Goal: Navigation & Orientation: Go to known website

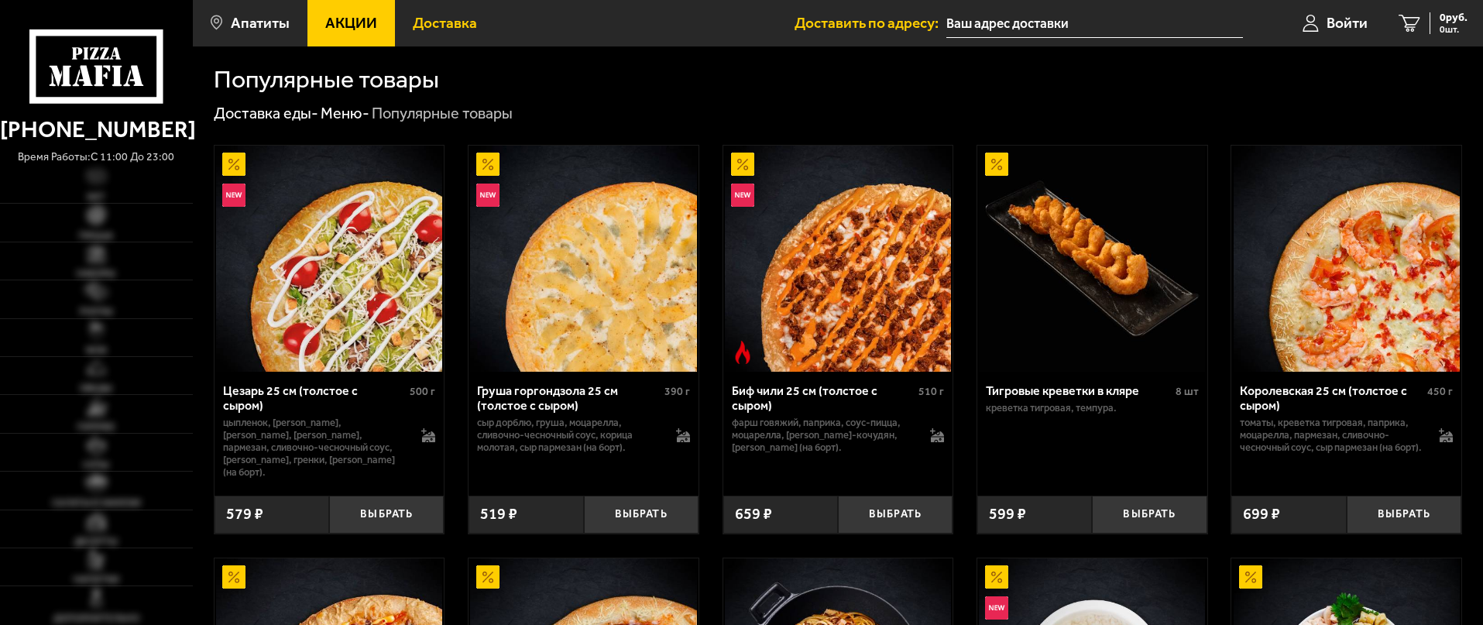
click at [439, 26] on span "Доставка" at bounding box center [445, 22] width 64 height 15
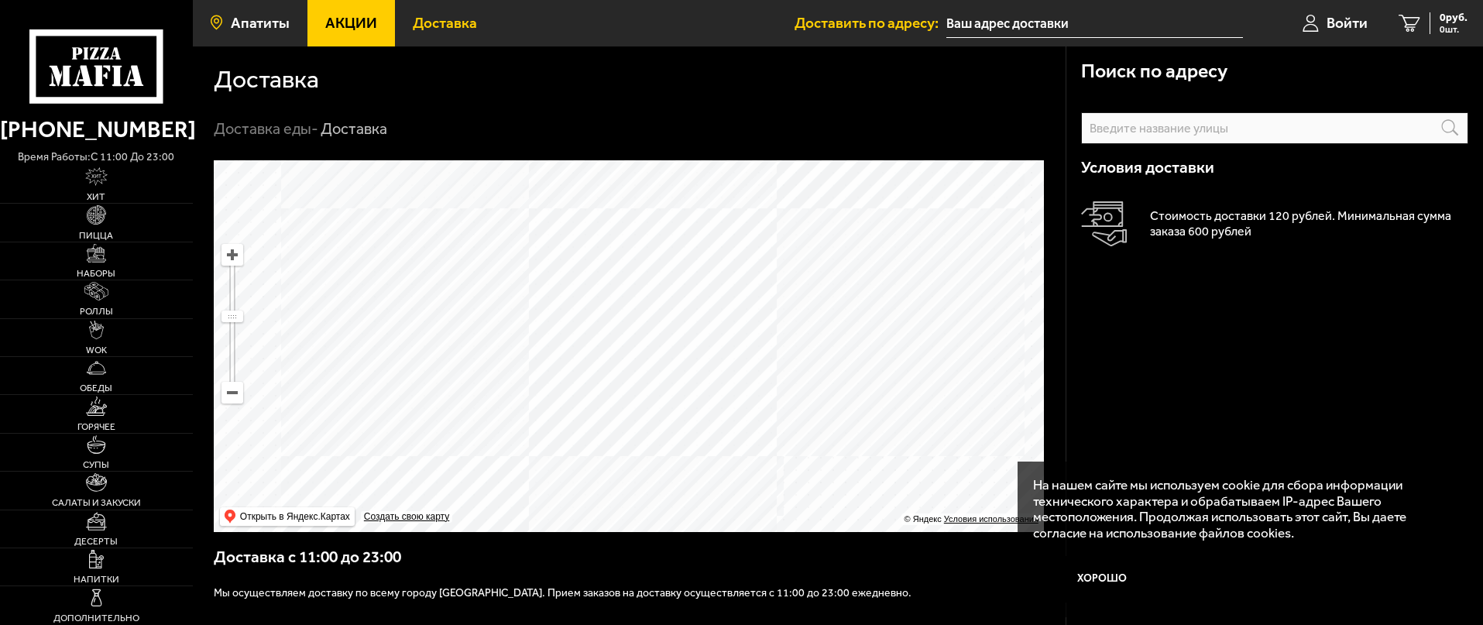
click at [258, 30] on span "Апатиты" at bounding box center [260, 22] width 59 height 15
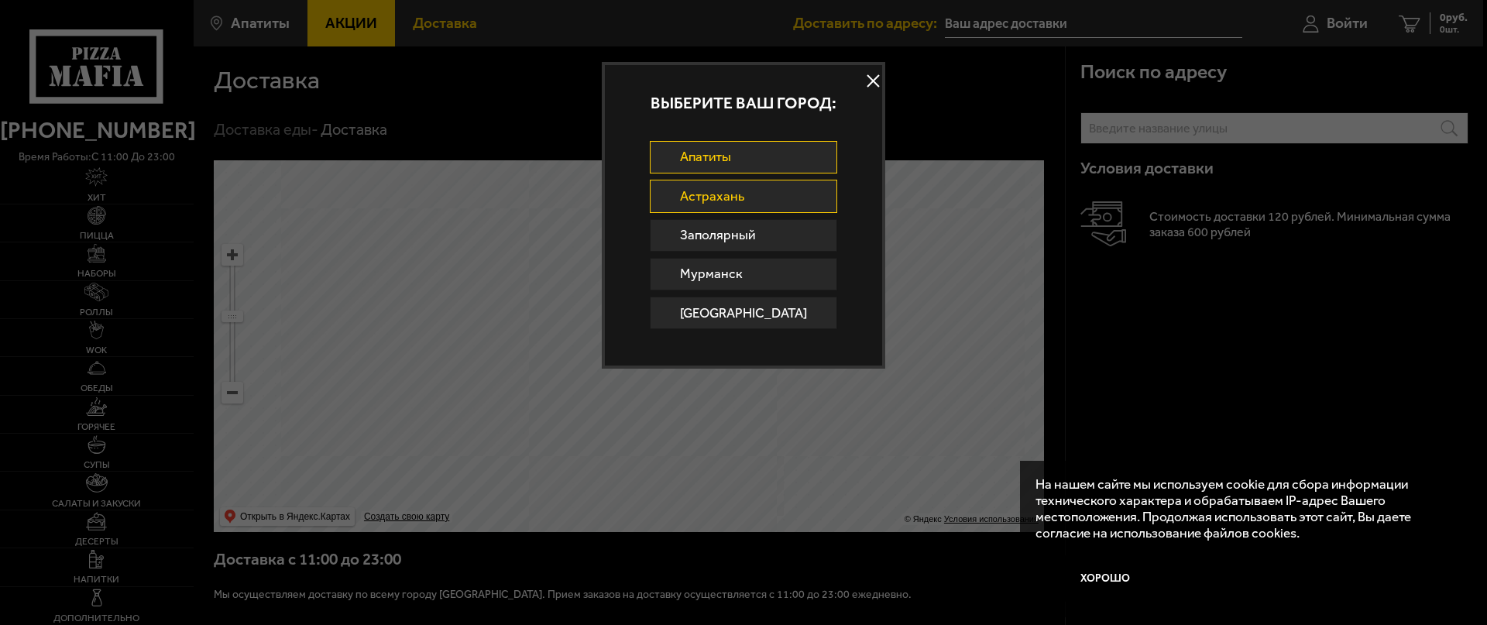
click at [752, 203] on link "Астрахань" at bounding box center [744, 196] width 188 height 33
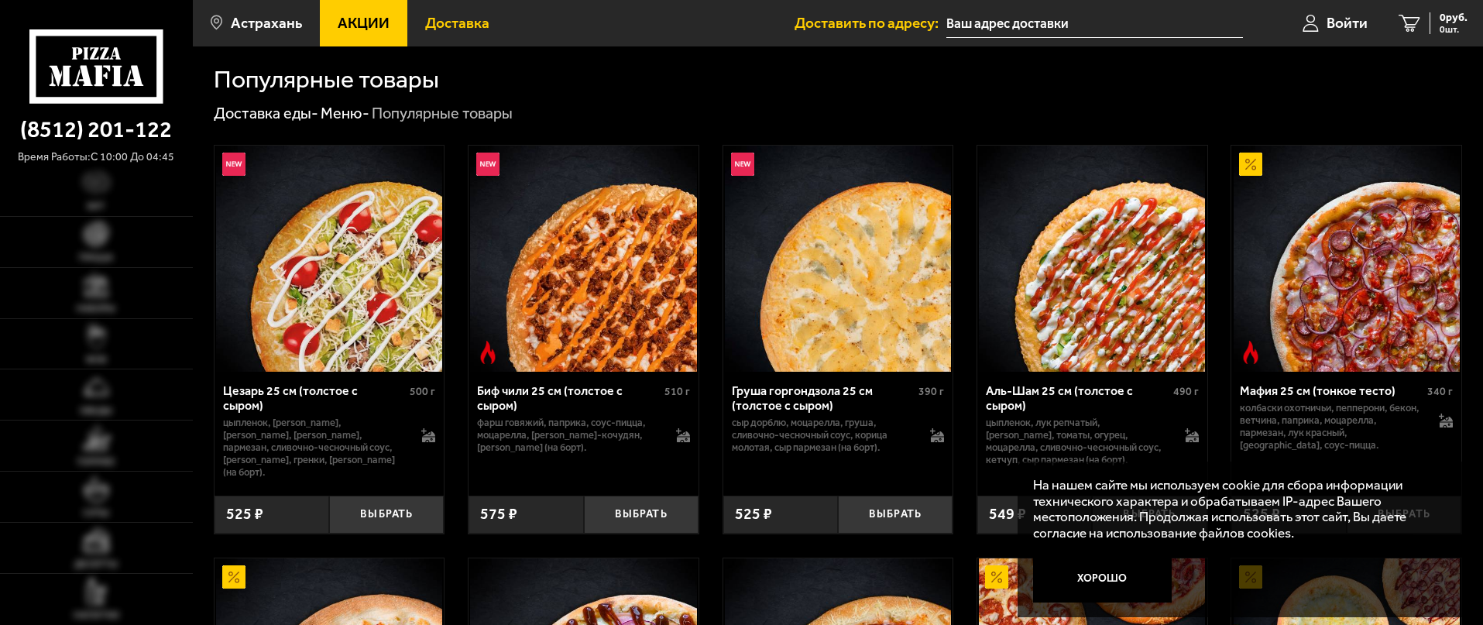
click at [469, 22] on span "Доставка" at bounding box center [457, 22] width 64 height 15
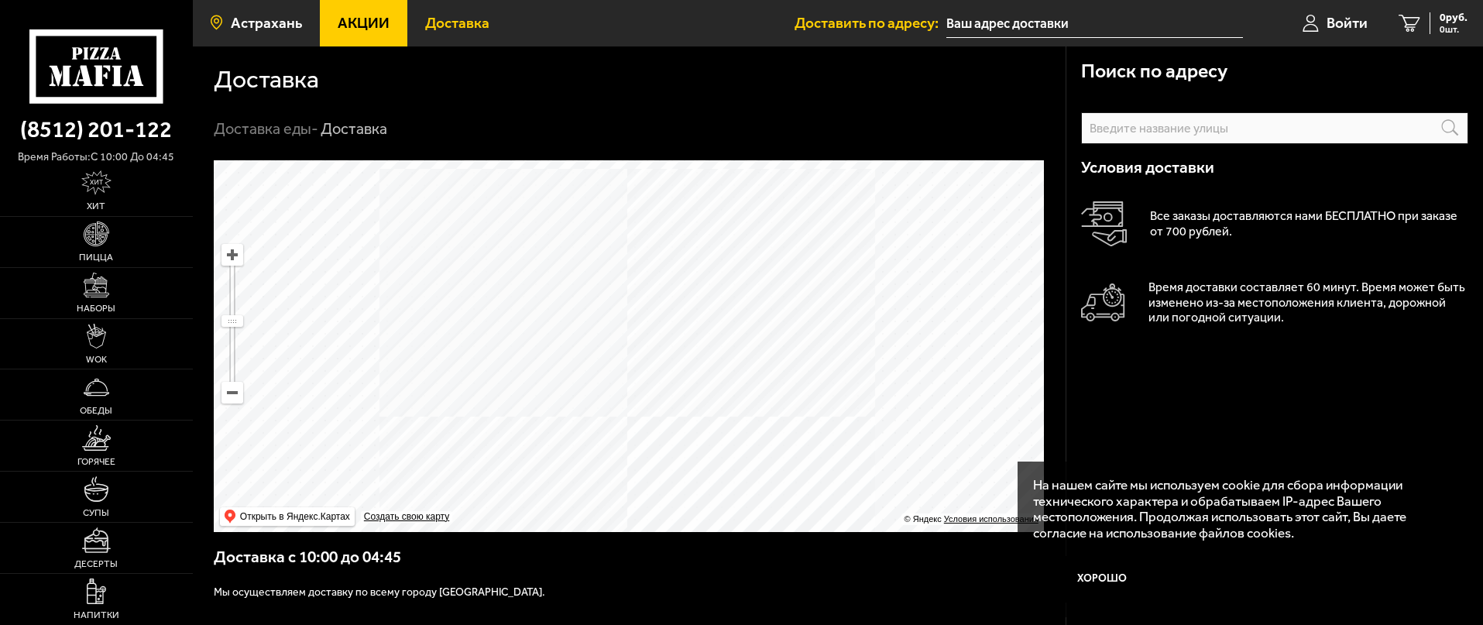
click at [260, 12] on link "Астрахань" at bounding box center [256, 23] width 127 height 46
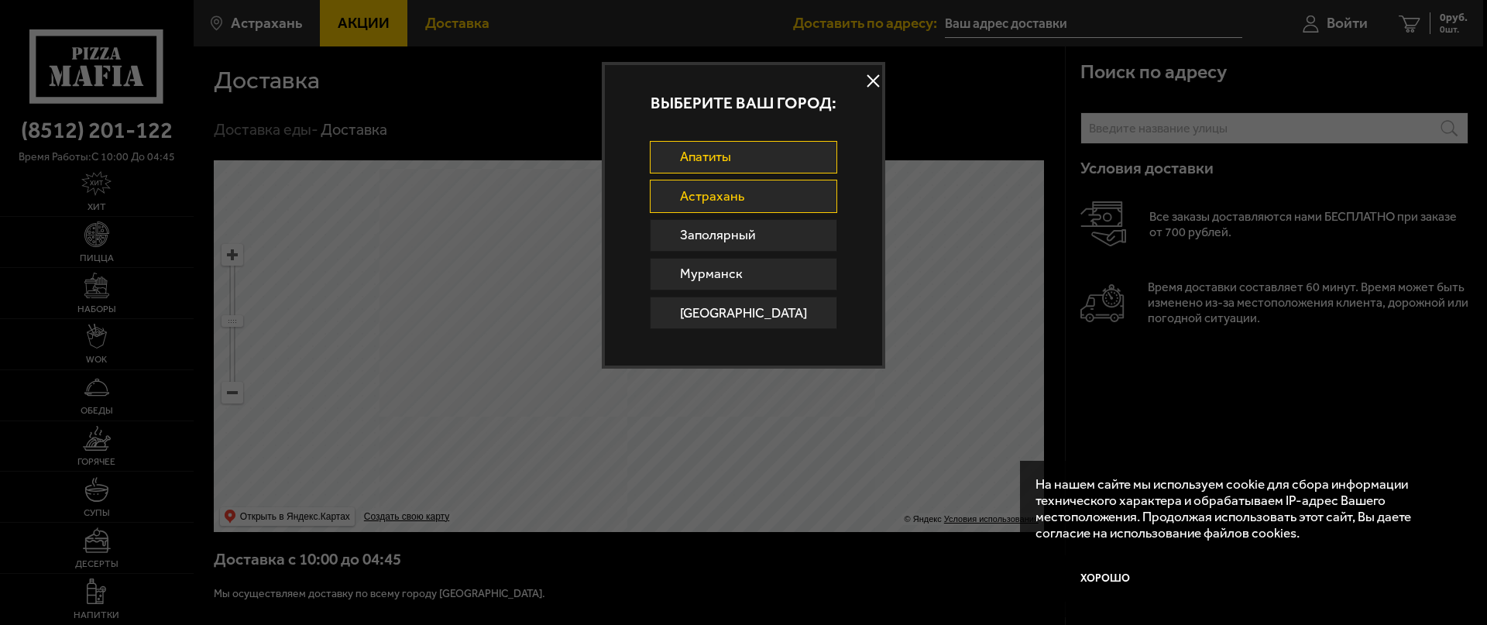
click at [751, 166] on link "Апатиты" at bounding box center [744, 157] width 188 height 33
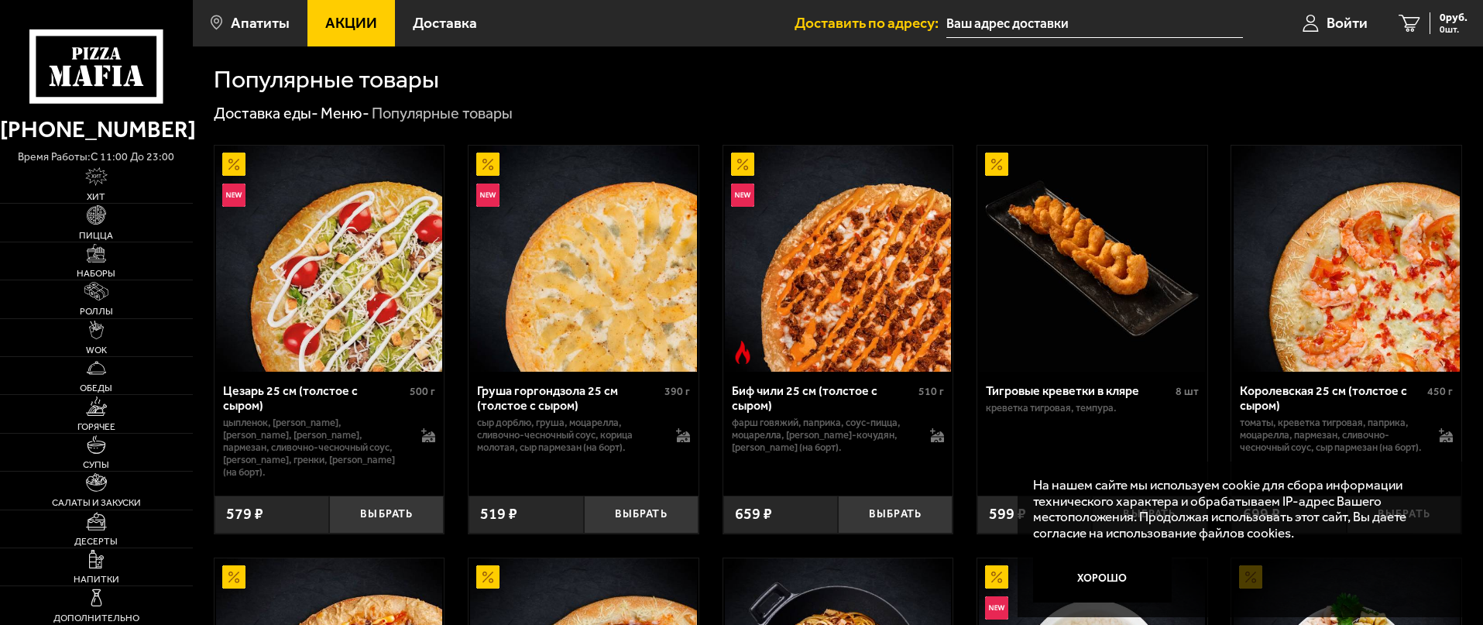
click at [253, 24] on span "Апатиты" at bounding box center [260, 22] width 59 height 15
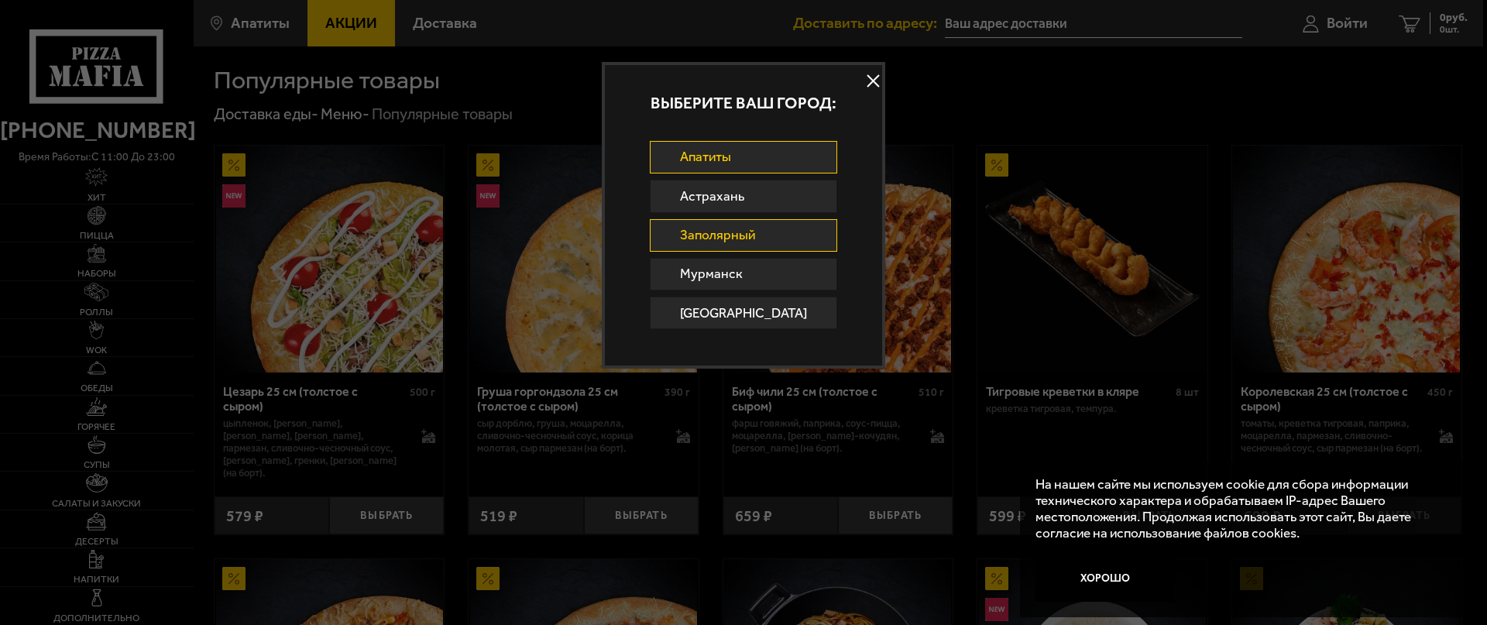
click at [703, 227] on link "Заполярный" at bounding box center [744, 235] width 188 height 33
